Goal: Find specific page/section: Find specific page/section

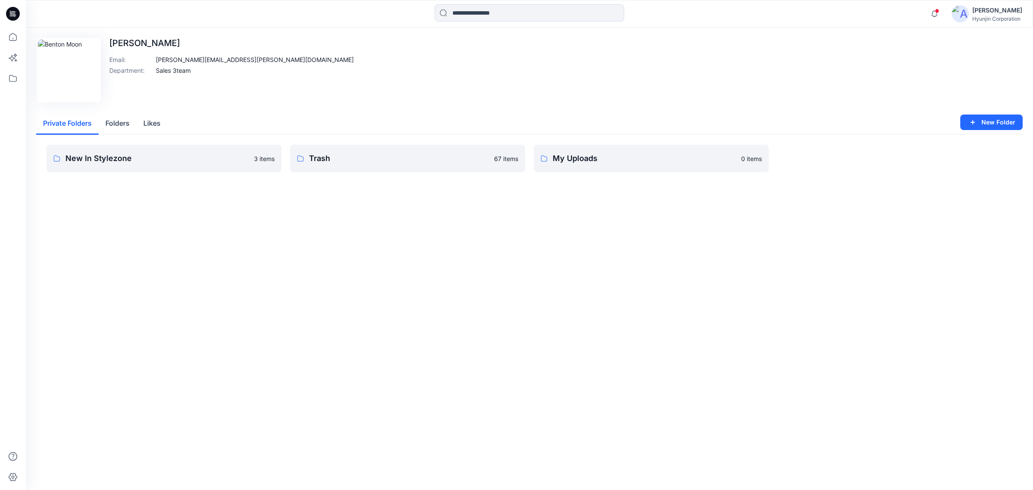
click at [726, 68] on div "Edit Image [PERSON_NAME] Email : [PERSON_NAME][EMAIL_ADDRESS][PERSON_NAME][DOMA…" at bounding box center [529, 70] width 987 height 65
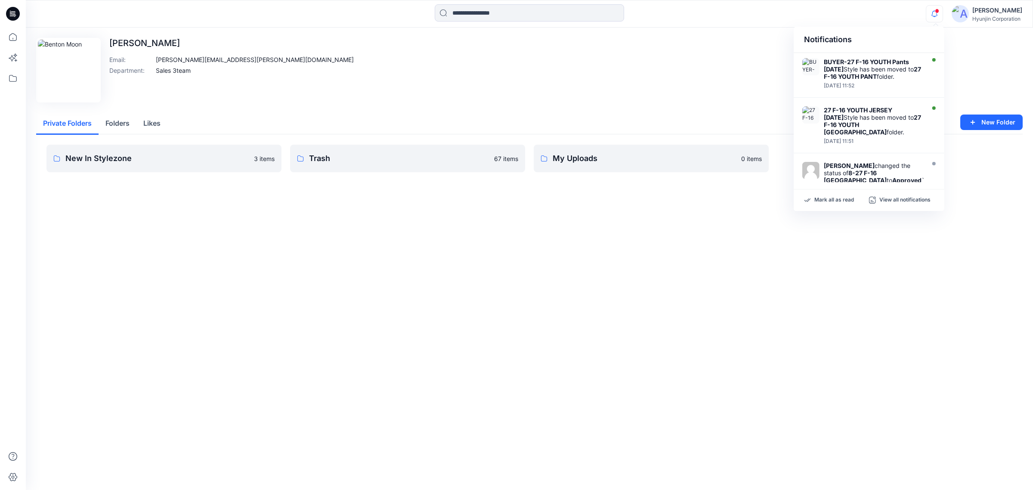
click at [937, 11] on span at bounding box center [937, 11] width 4 height 5
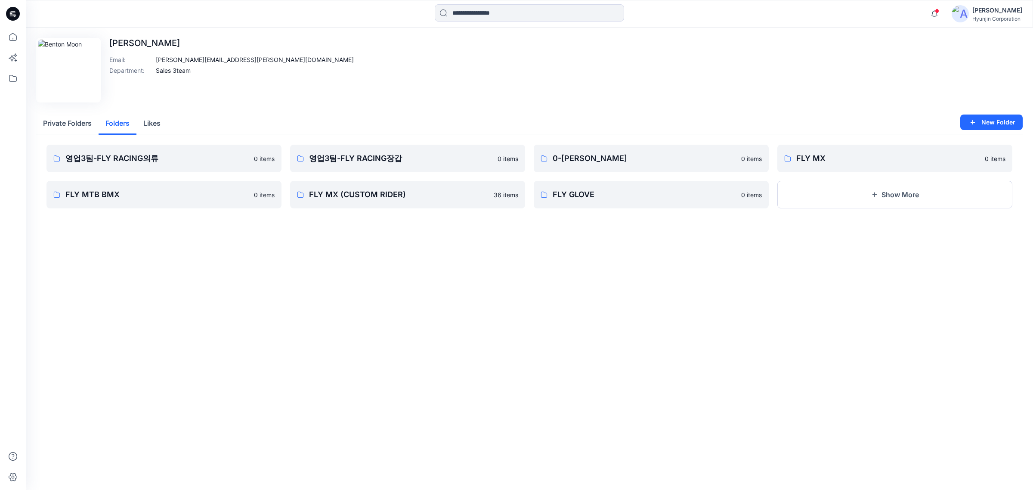
click at [113, 123] on button "Folders" at bounding box center [118, 124] width 38 height 22
click at [894, 152] on p "FLY MX" at bounding box center [894, 158] width 195 height 12
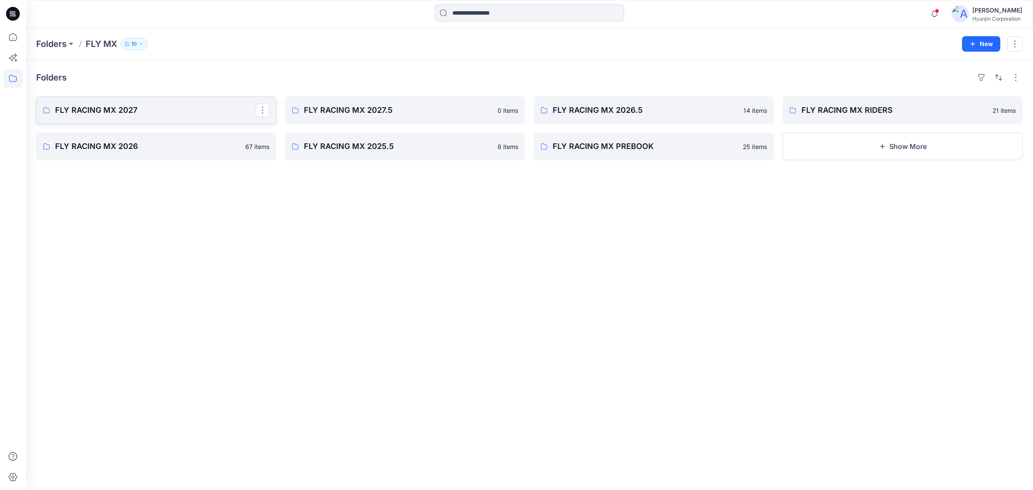
click at [171, 118] on link "FLY RACING MX 2027" at bounding box center [156, 110] width 240 height 28
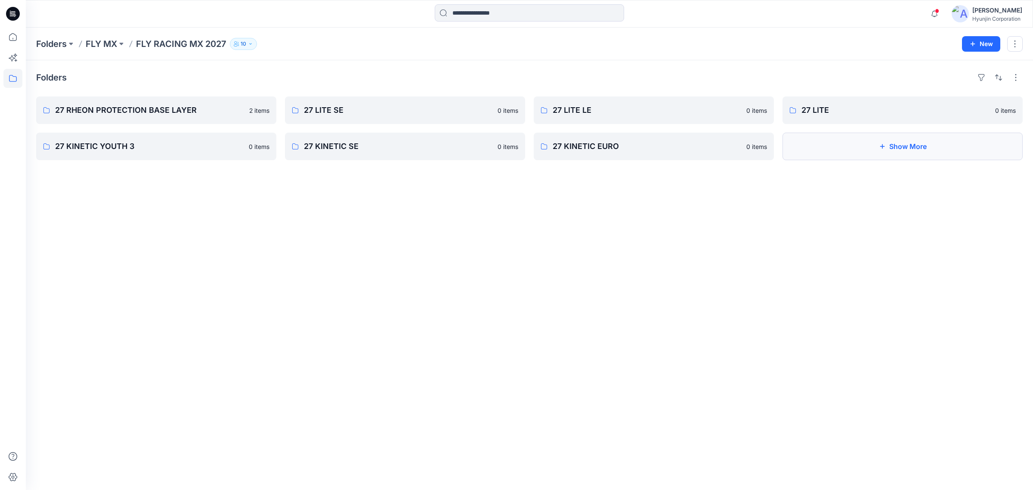
click at [868, 149] on button "Show More" at bounding box center [903, 147] width 240 height 28
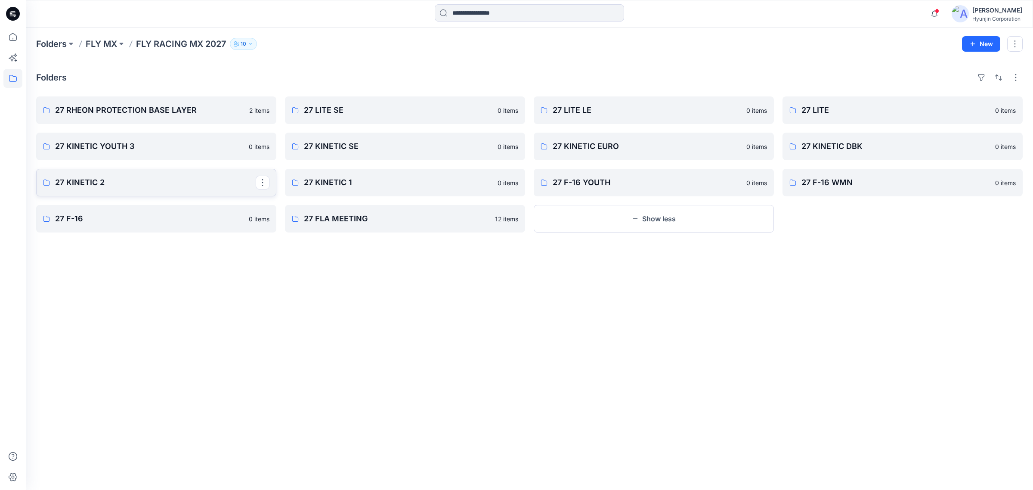
click at [166, 184] on p "27 KINETIC 2" at bounding box center [155, 183] width 201 height 12
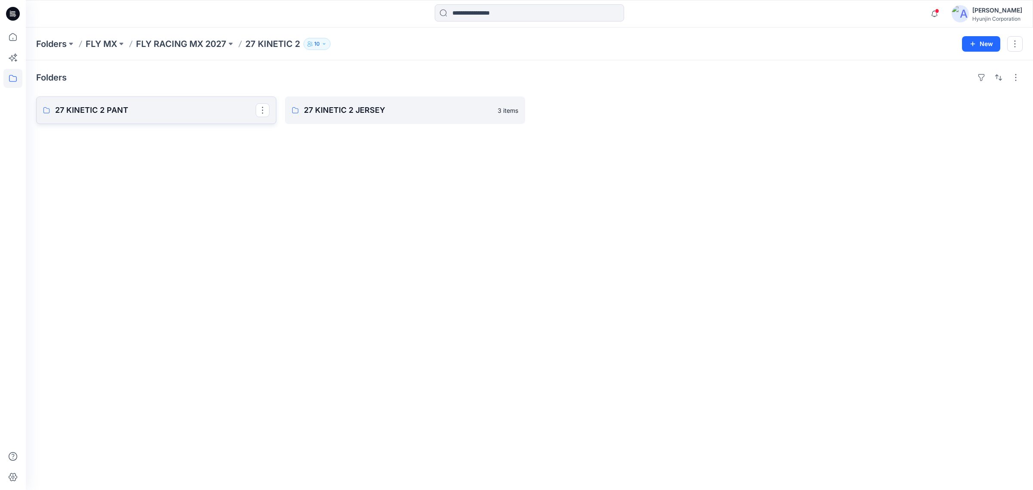
click at [171, 113] on p "27 KINETIC 2 PANT" at bounding box center [155, 110] width 201 height 12
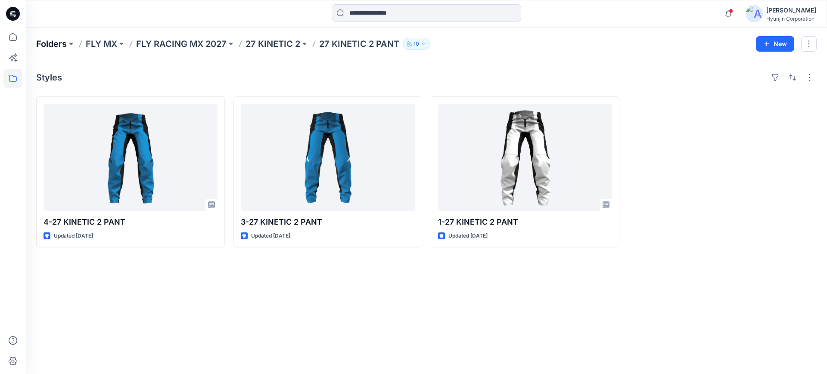
click at [62, 43] on p "Folders" at bounding box center [51, 44] width 31 height 12
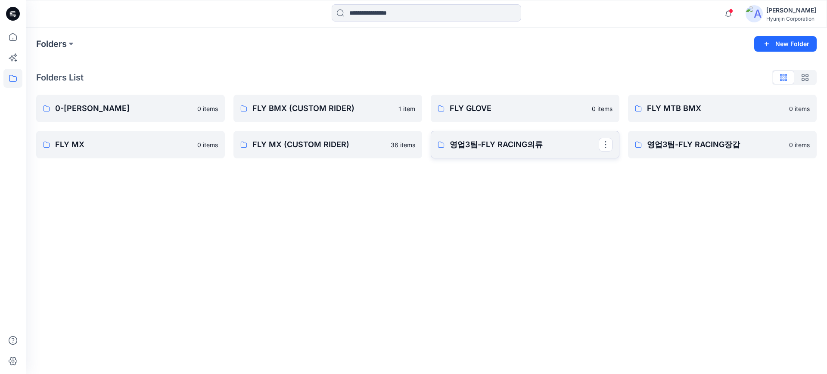
click at [470, 144] on p "영업3팀-FLY RACING의류" at bounding box center [524, 145] width 149 height 12
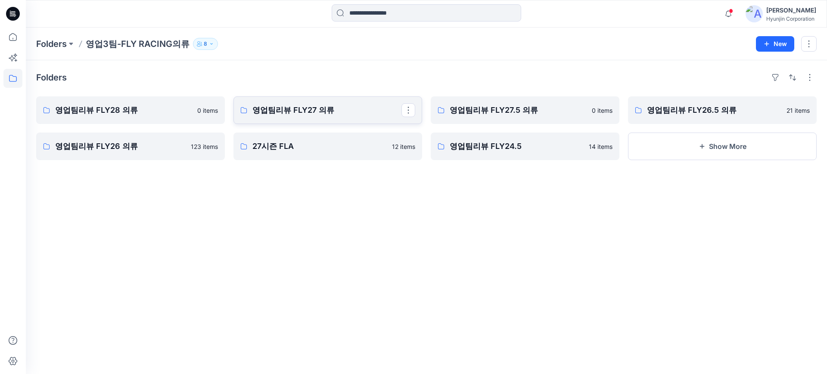
click at [318, 111] on p "영업팀리뷰 FLY27 의류" at bounding box center [326, 110] width 149 height 12
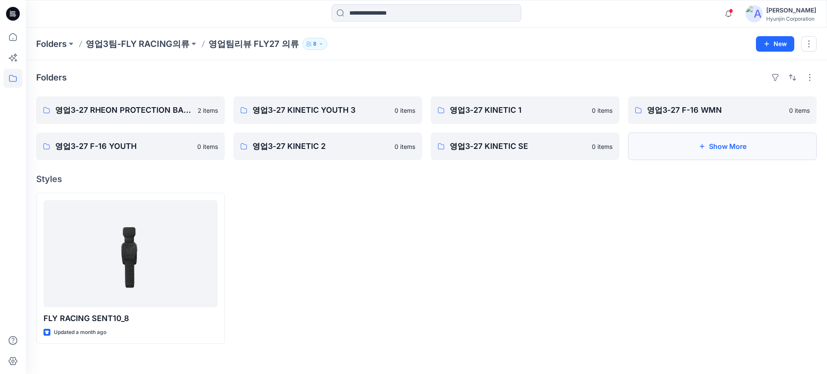
click at [687, 153] on button "Show More" at bounding box center [722, 147] width 189 height 28
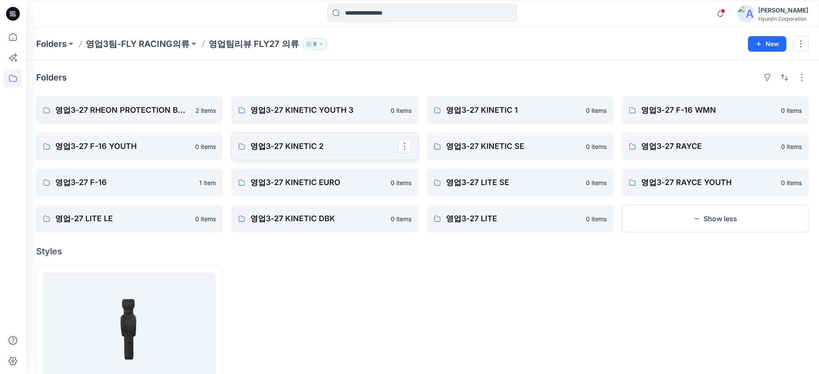
click at [315, 140] on p "영업3-27 KINETIC 2" at bounding box center [323, 146] width 147 height 12
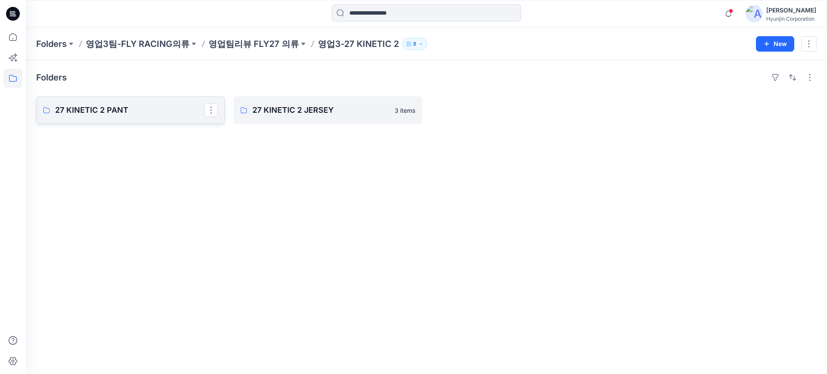
click at [140, 107] on p "27 KINETIC 2 PANT" at bounding box center [129, 110] width 149 height 12
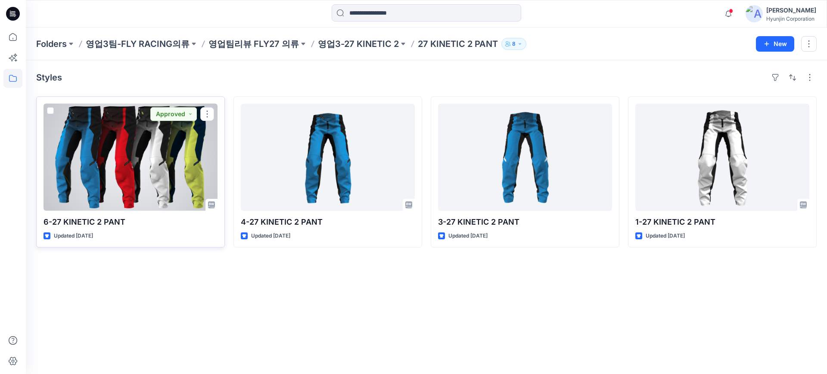
click at [115, 157] on div at bounding box center [130, 157] width 174 height 107
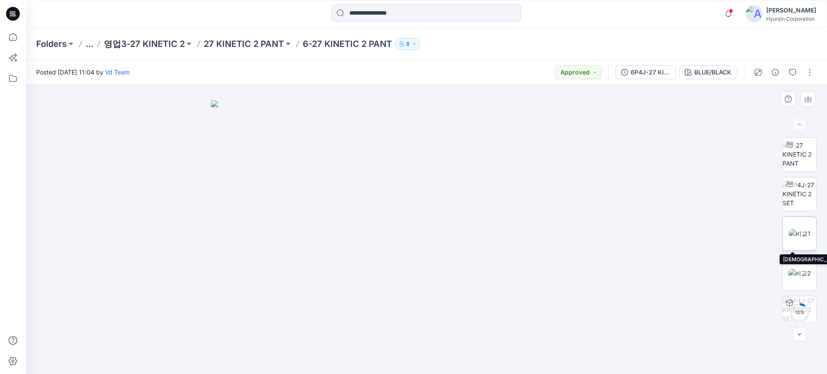
click at [797, 237] on img at bounding box center [799, 233] width 22 height 9
click at [788, 194] on img at bounding box center [799, 193] width 34 height 27
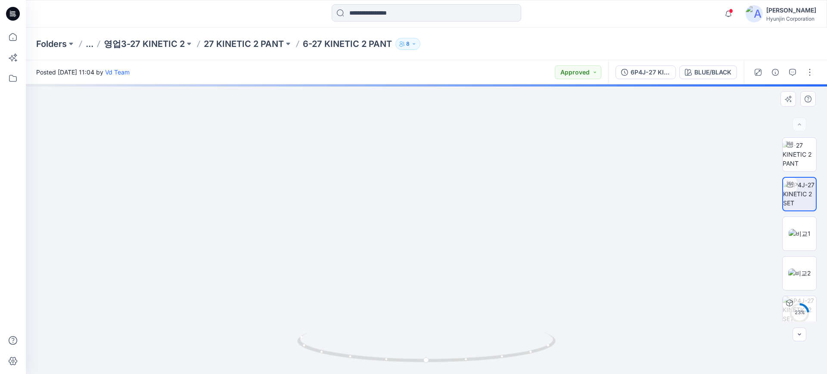
drag, startPoint x: 421, startPoint y: 194, endPoint x: 419, endPoint y: 270, distance: 75.4
click at [419, 270] on img at bounding box center [426, 182] width 499 height 383
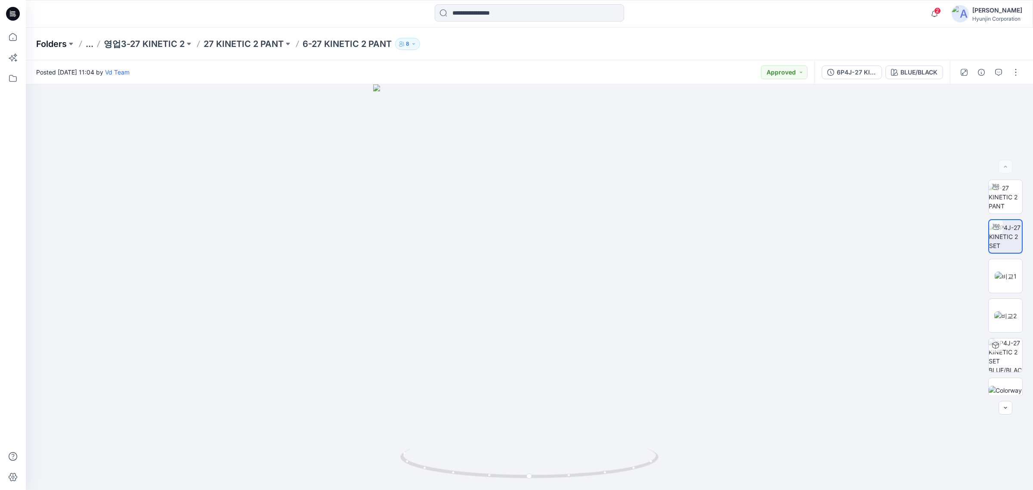
click at [61, 46] on p "Folders" at bounding box center [51, 44] width 31 height 12
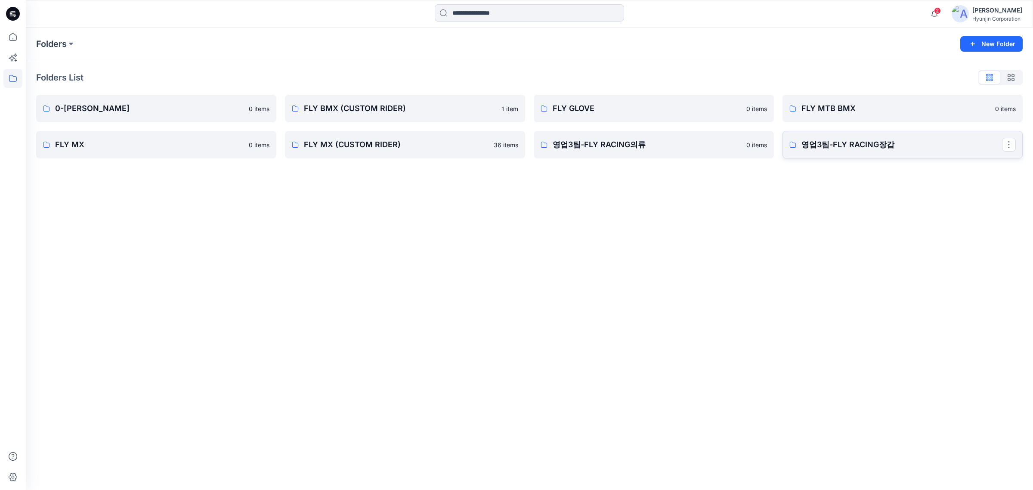
click at [848, 146] on p "영업3팀-FLY RACING장갑" at bounding box center [902, 145] width 201 height 12
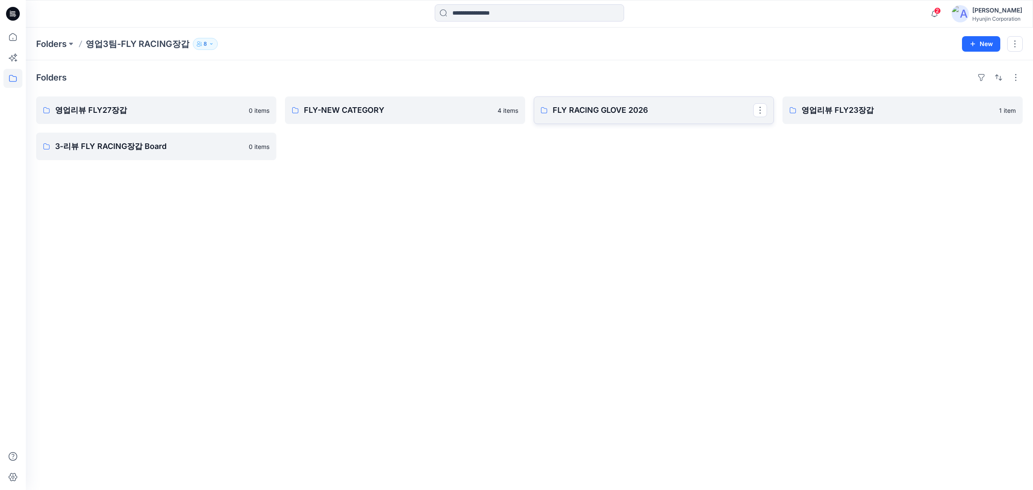
click at [664, 118] on link "FLY RACING GLOVE 2026" at bounding box center [654, 110] width 240 height 28
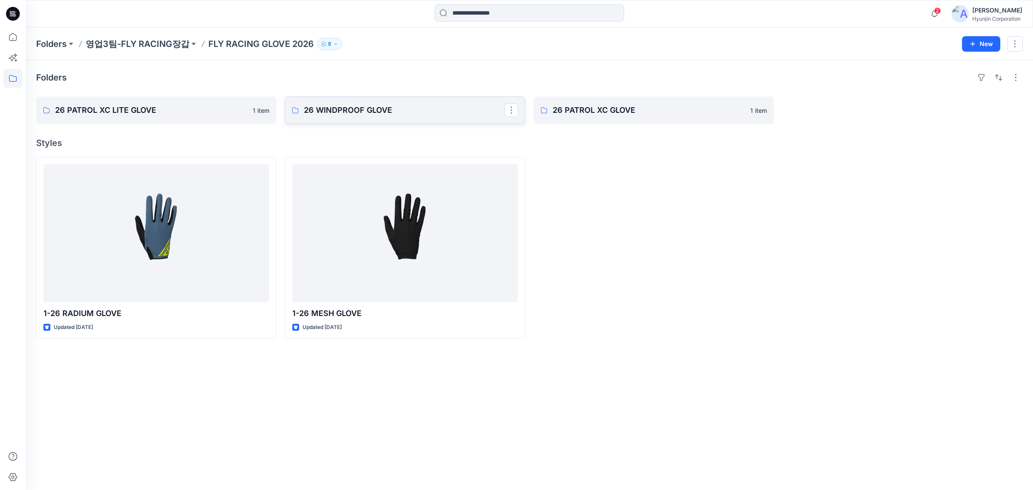
click at [367, 111] on p "26 WINDPROOF GLOVE" at bounding box center [404, 110] width 201 height 12
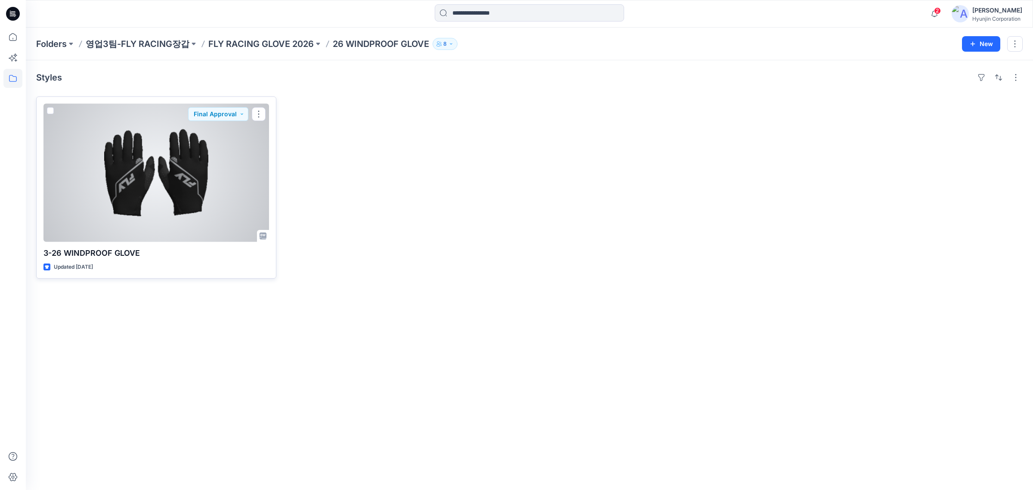
click at [177, 196] on div at bounding box center [156, 173] width 226 height 138
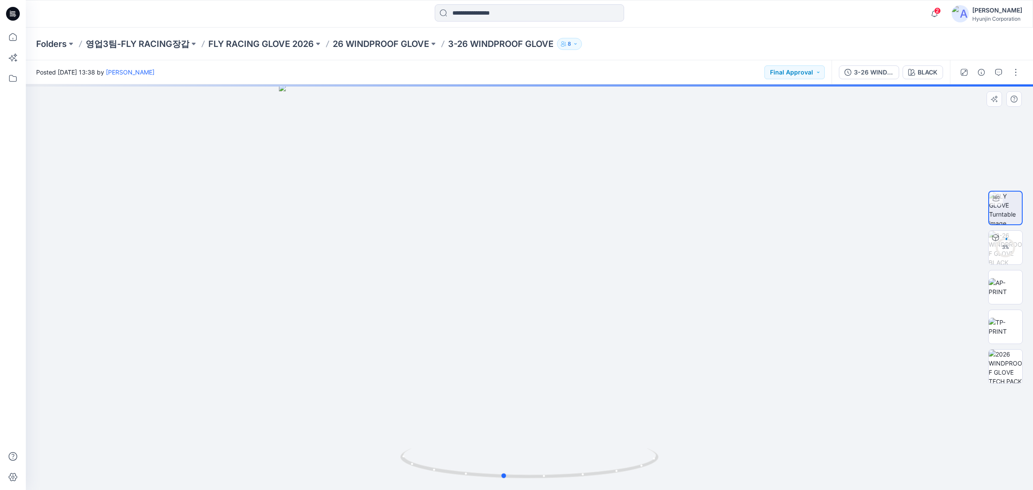
drag, startPoint x: 628, startPoint y: 389, endPoint x: 773, endPoint y: 253, distance: 198.6
click at [607, 392] on div at bounding box center [530, 287] width 1008 height 406
click at [923, 78] on button "BLACK" at bounding box center [923, 72] width 40 height 14
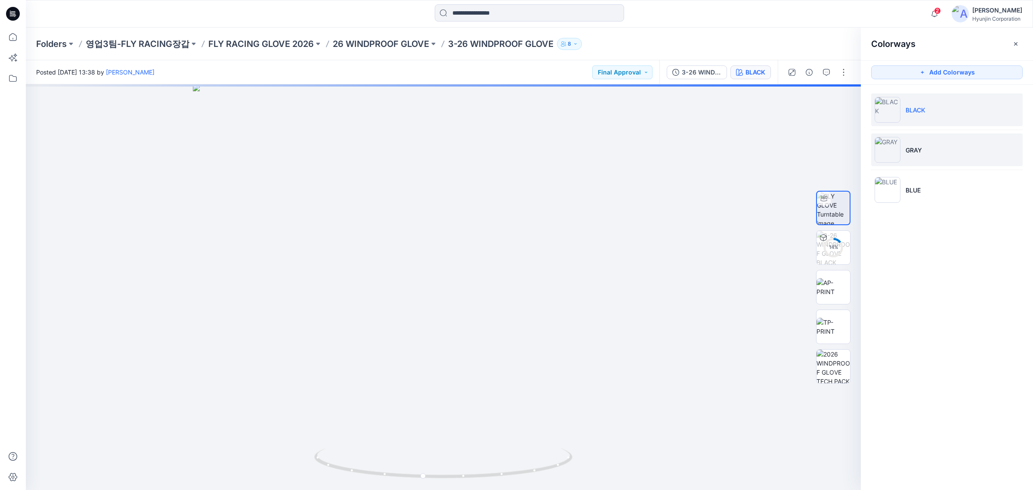
click at [920, 152] on p "GRAY" at bounding box center [914, 150] width 16 height 9
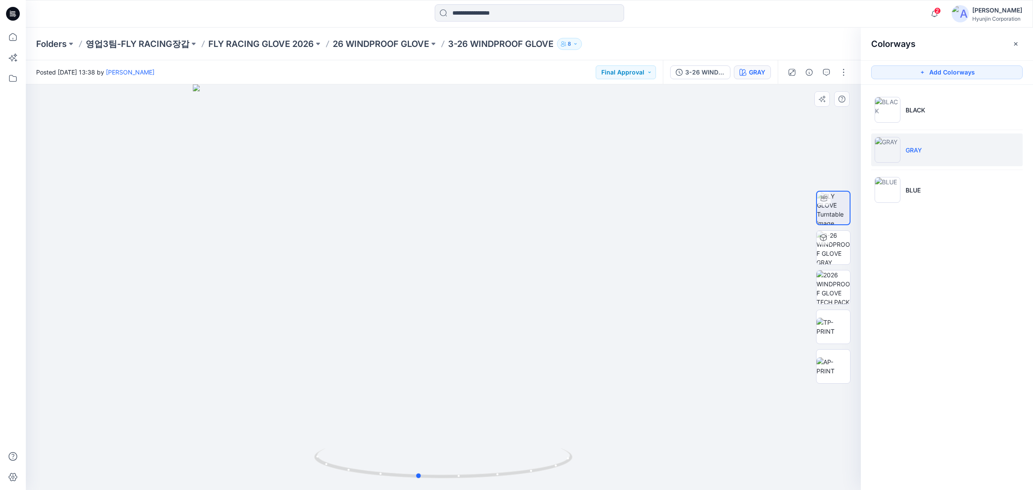
drag, startPoint x: 543, startPoint y: 310, endPoint x: 520, endPoint y: 297, distance: 26.8
click at [520, 297] on div at bounding box center [443, 287] width 835 height 406
click at [907, 194] on p "BLUE" at bounding box center [913, 190] width 15 height 9
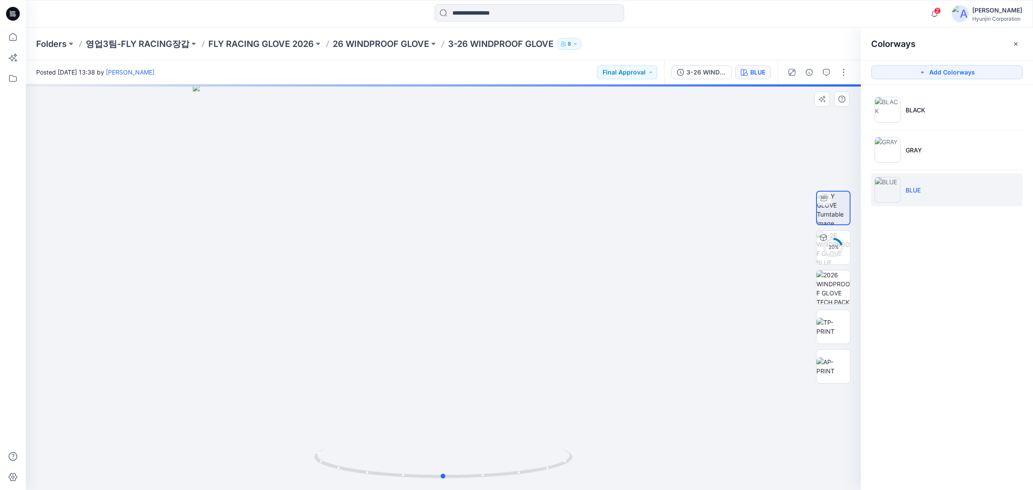
click at [477, 364] on div at bounding box center [443, 287] width 835 height 406
drag, startPoint x: 477, startPoint y: 364, endPoint x: 433, endPoint y: 371, distance: 44.0
click at [433, 371] on div at bounding box center [443, 287] width 835 height 406
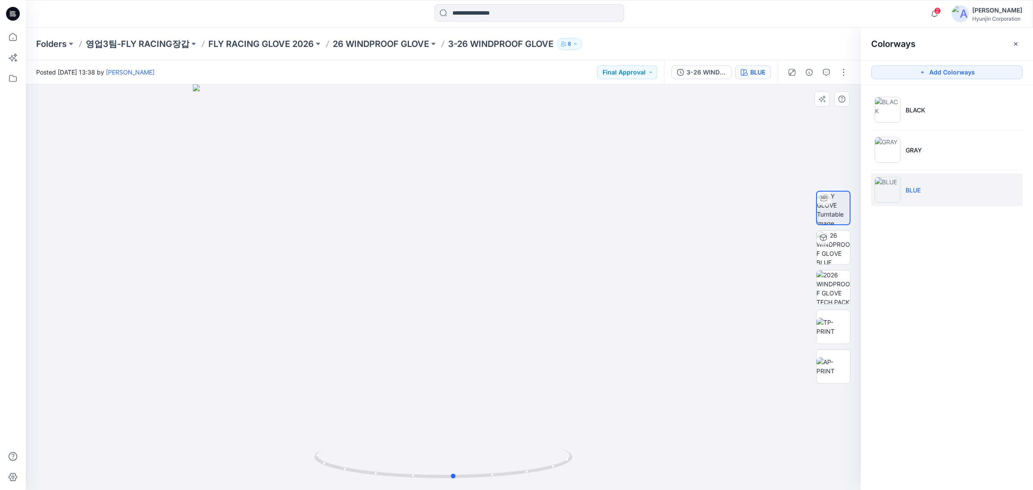
drag, startPoint x: 486, startPoint y: 369, endPoint x: 511, endPoint y: 369, distance: 25.0
click at [511, 369] on div at bounding box center [443, 287] width 835 height 406
drag, startPoint x: 404, startPoint y: 330, endPoint x: 300, endPoint y: 329, distance: 103.8
click at [300, 329] on div at bounding box center [443, 287] width 835 height 406
drag, startPoint x: 462, startPoint y: 313, endPoint x: 769, endPoint y: 188, distance: 331.8
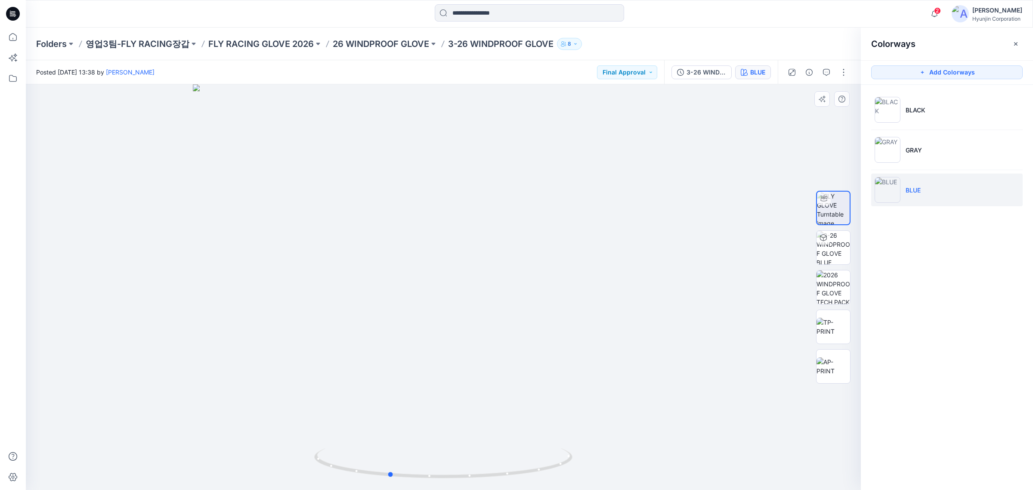
click at [514, 318] on div at bounding box center [443, 287] width 835 height 406
click at [953, 155] on li "GRAY" at bounding box center [948, 149] width 152 height 33
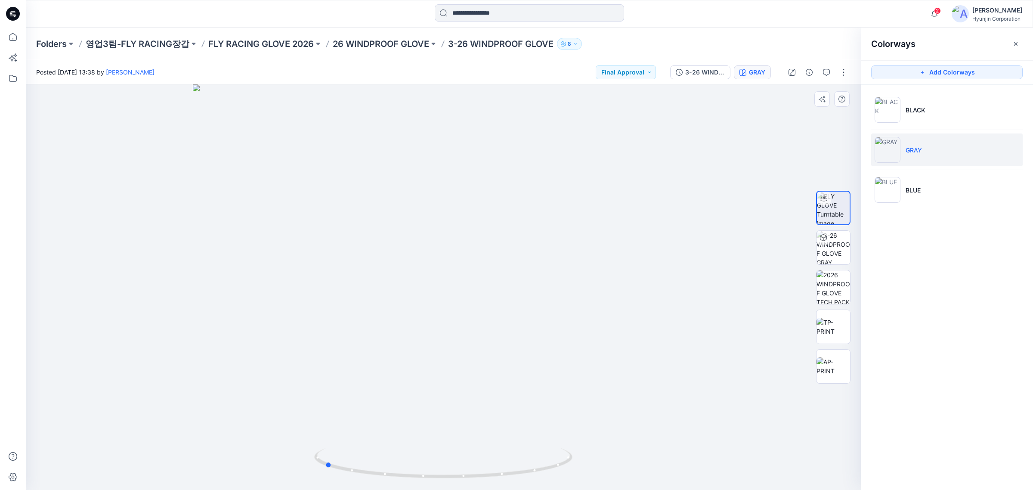
drag, startPoint x: 470, startPoint y: 326, endPoint x: 61, endPoint y: 338, distance: 409.7
click at [349, 331] on div at bounding box center [443, 287] width 835 height 406
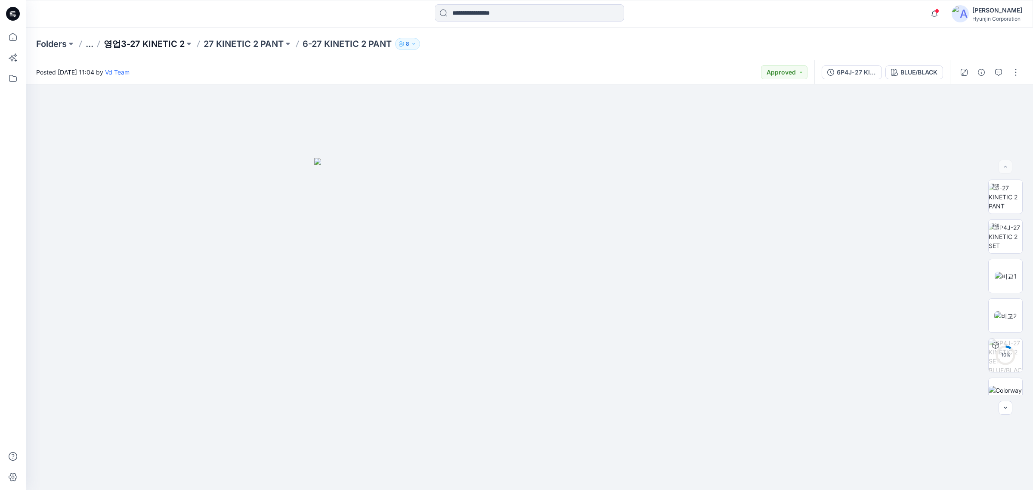
click at [173, 43] on p "영업3-27 KINETIC 2" at bounding box center [144, 44] width 81 height 12
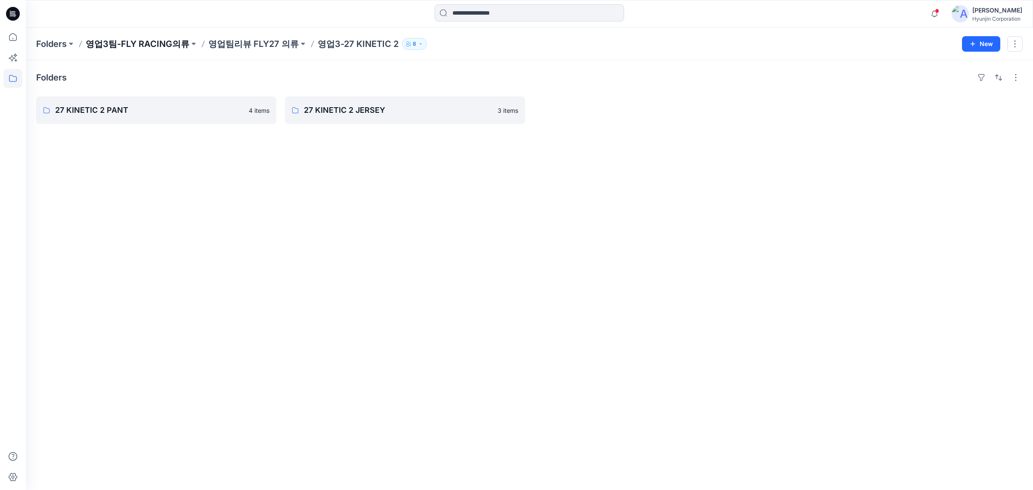
click at [163, 43] on p "영업3팀-FLY RACING의류" at bounding box center [138, 44] width 104 height 12
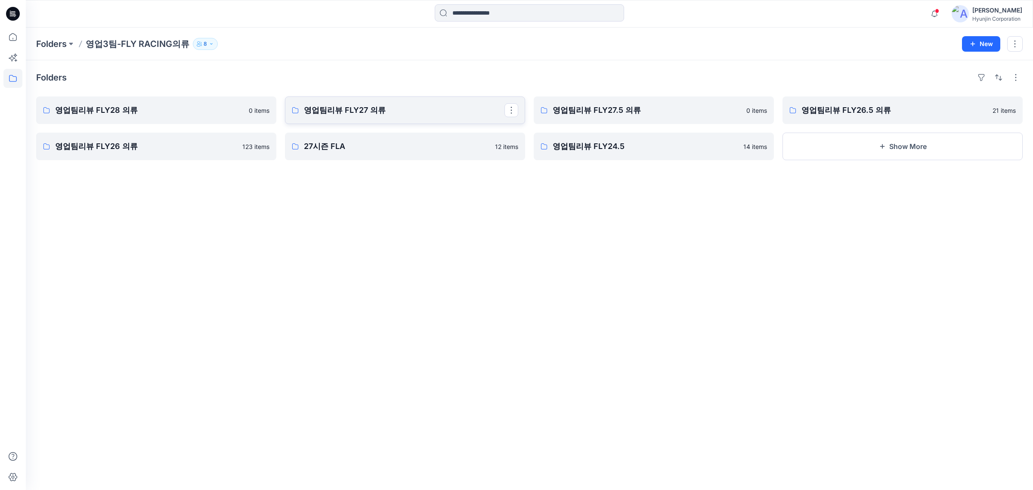
click at [426, 99] on link "영업팀리뷰 FLY27 의류" at bounding box center [405, 110] width 240 height 28
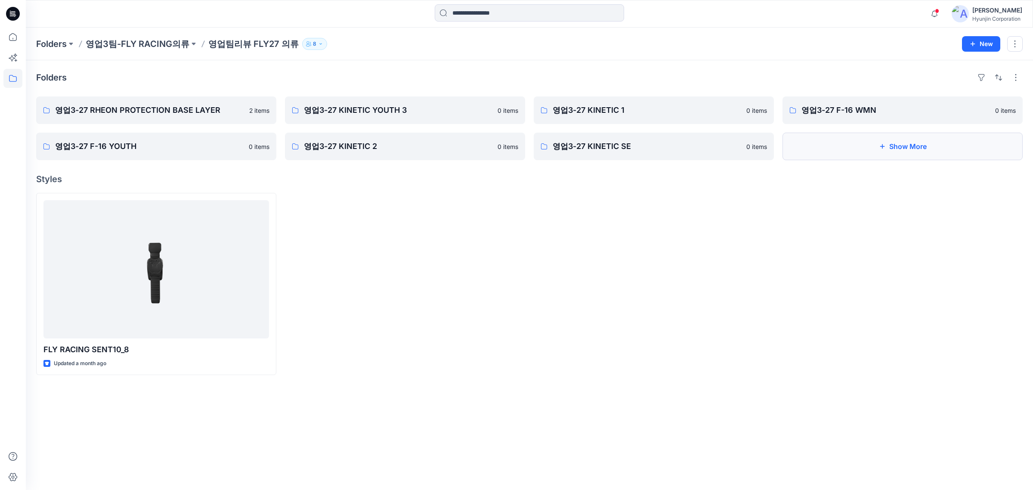
click at [866, 155] on button "Show More" at bounding box center [903, 147] width 240 height 28
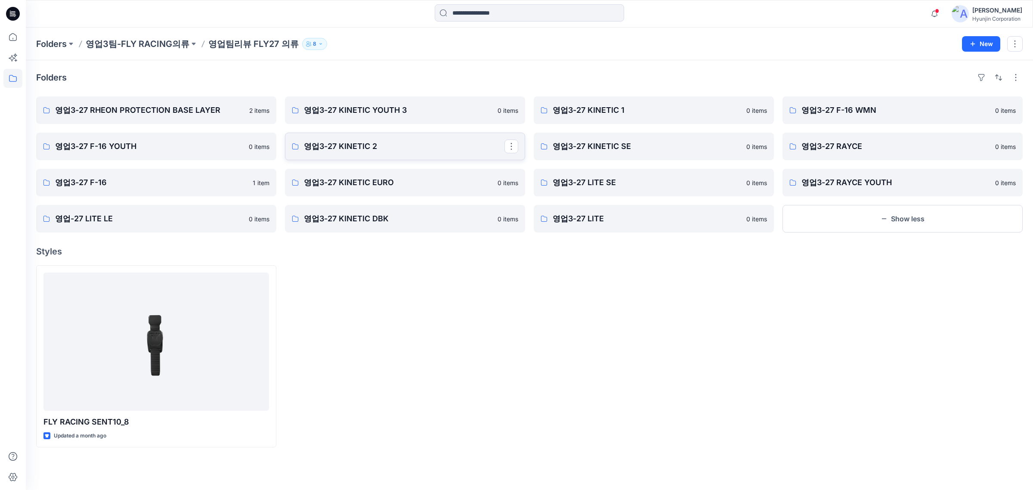
click at [448, 152] on p "영업3-27 KINETIC 2" at bounding box center [404, 146] width 201 height 12
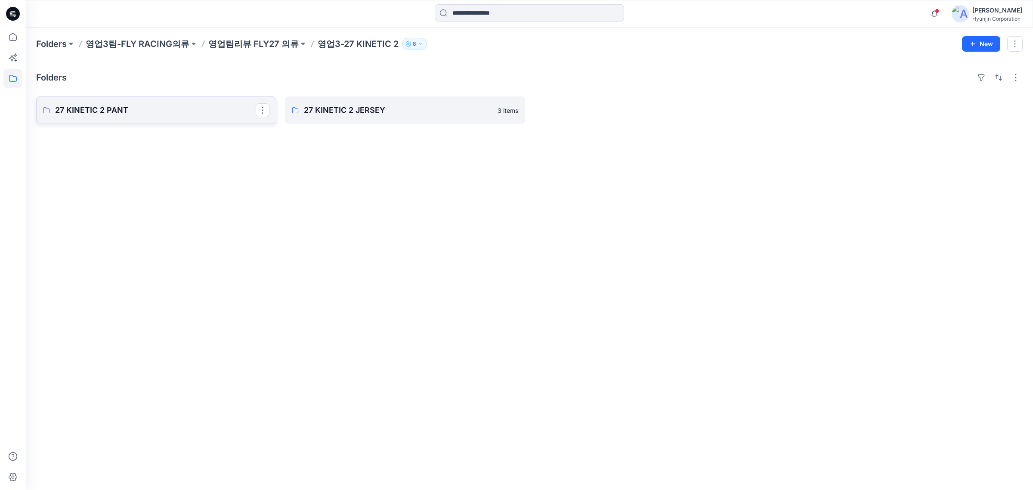
click at [188, 118] on link "27 KINETIC 2 PANT" at bounding box center [156, 110] width 240 height 28
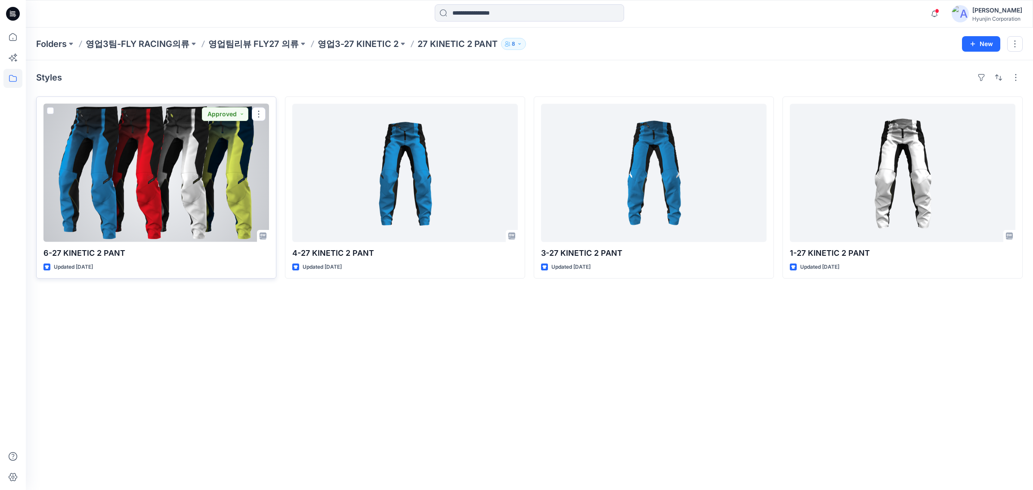
click at [205, 174] on div at bounding box center [156, 173] width 226 height 138
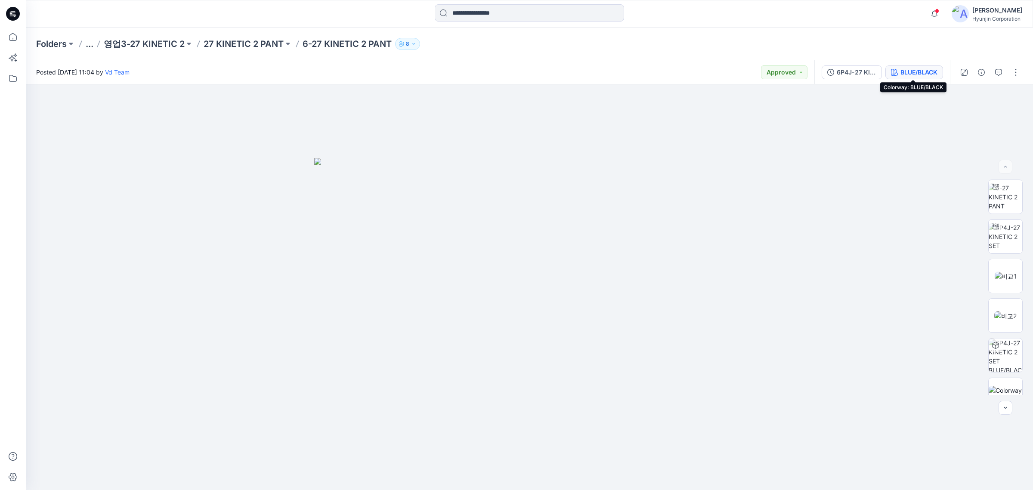
click at [914, 74] on div "BLUE/BLACK" at bounding box center [919, 72] width 37 height 9
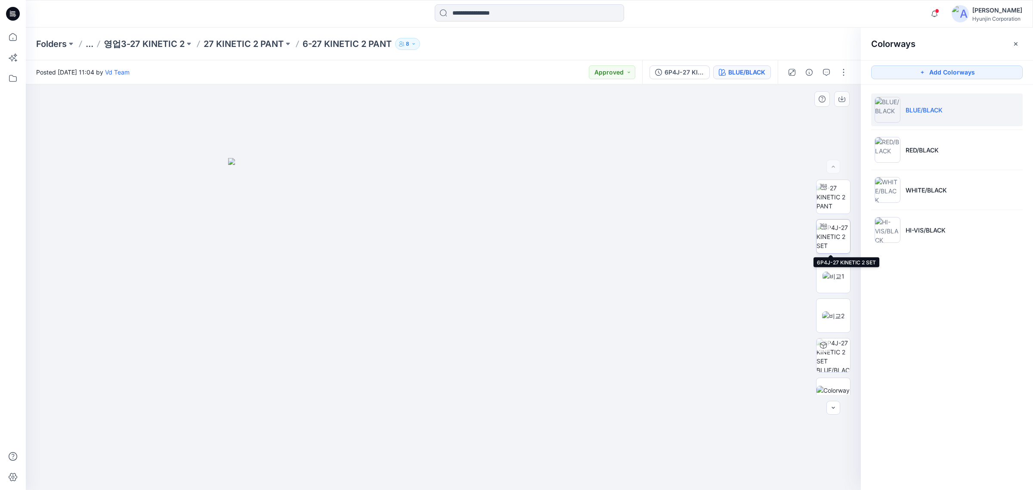
click at [829, 227] on div at bounding box center [833, 236] width 34 height 34
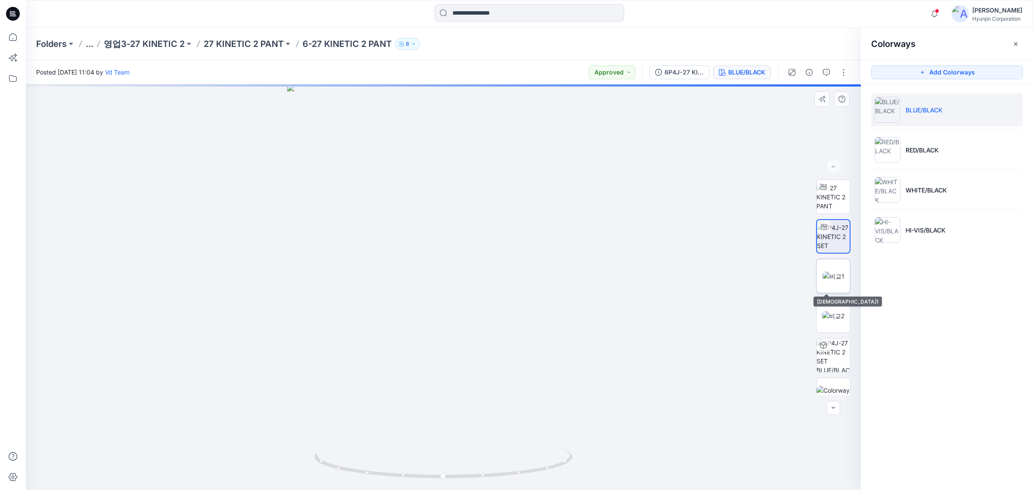
click at [832, 272] on img at bounding box center [834, 276] width 22 height 9
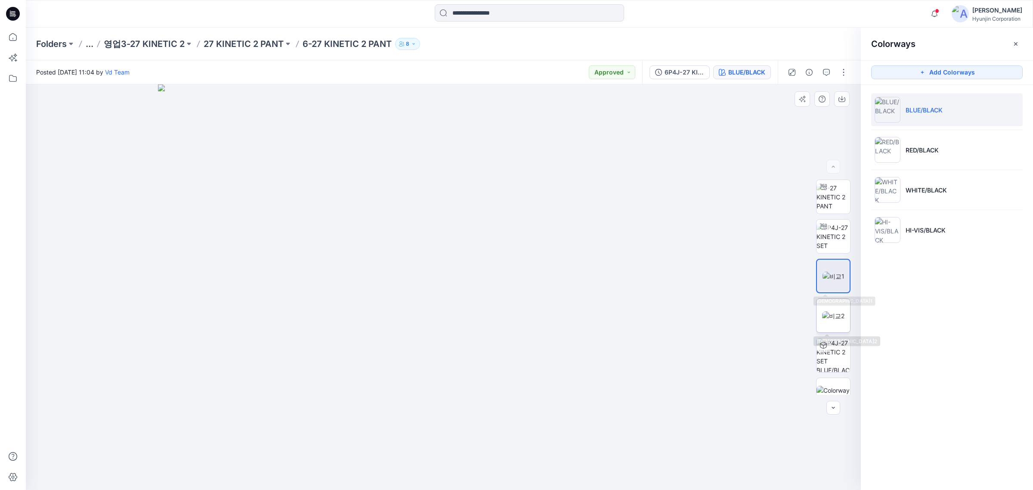
click at [831, 311] on img at bounding box center [833, 315] width 22 height 9
drag, startPoint x: 581, startPoint y: 406, endPoint x: 567, endPoint y: 398, distance: 16.6
click at [562, 400] on img at bounding box center [443, 287] width 571 height 406
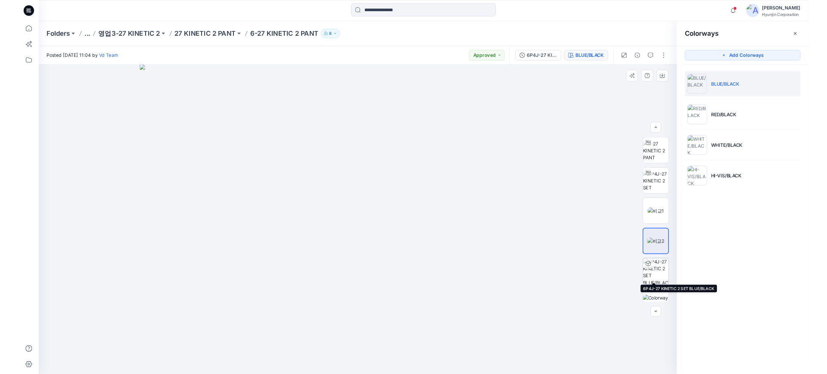
scroll to position [54, 0]
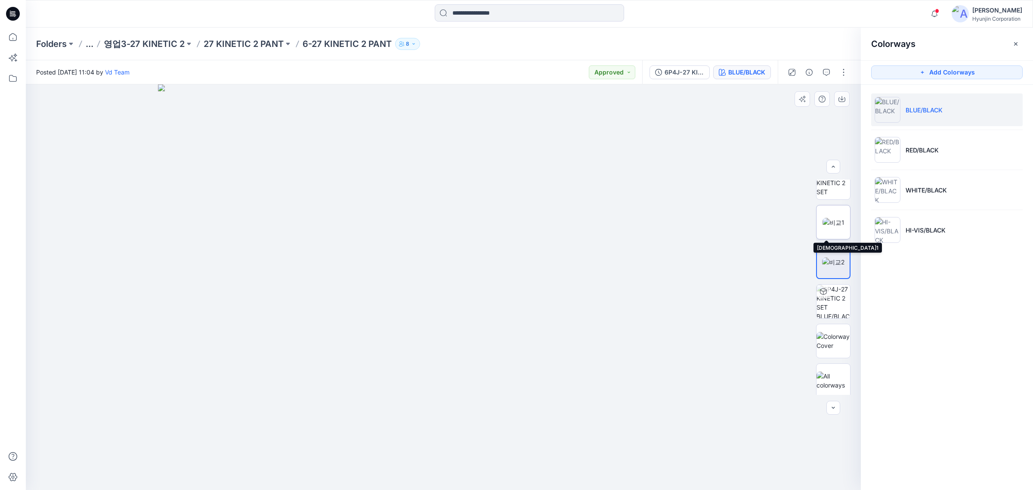
click at [834, 223] on img at bounding box center [834, 222] width 22 height 9
click at [826, 332] on img at bounding box center [834, 341] width 34 height 18
click at [244, 35] on div "Folders ... 영업3-27 KINETIC 2 27 KINETIC 2 PANT 6-27 KINETIC 2 PANT 8" at bounding box center [530, 44] width 1008 height 33
click at [169, 43] on p "영업3-27 KINETIC 2" at bounding box center [144, 44] width 81 height 12
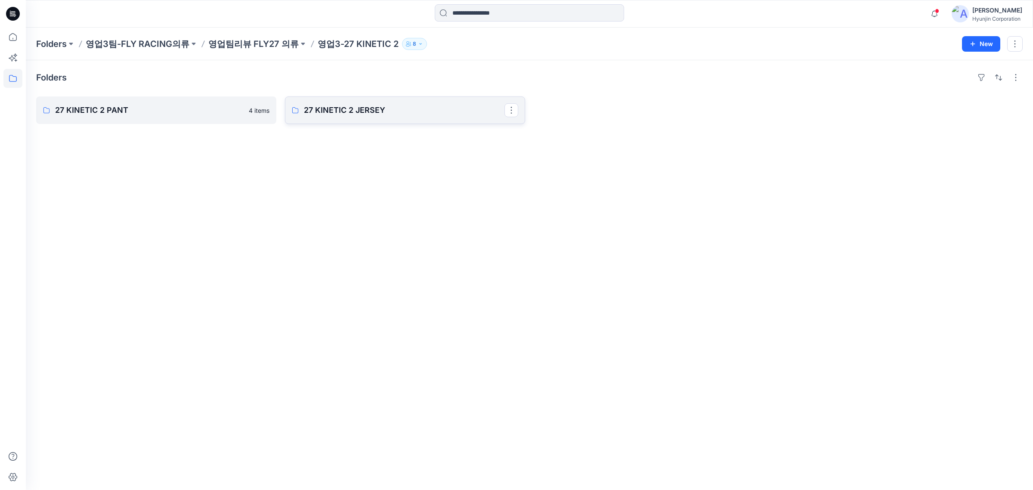
click at [390, 102] on link "27 KINETIC 2 JERSEY" at bounding box center [405, 110] width 240 height 28
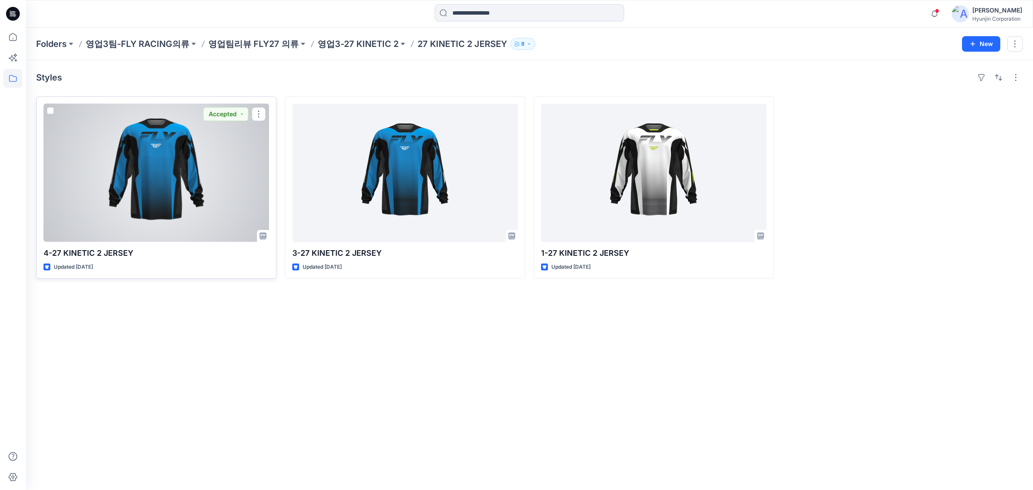
click at [190, 188] on div at bounding box center [156, 173] width 226 height 138
